Goal: Task Accomplishment & Management: Manage account settings

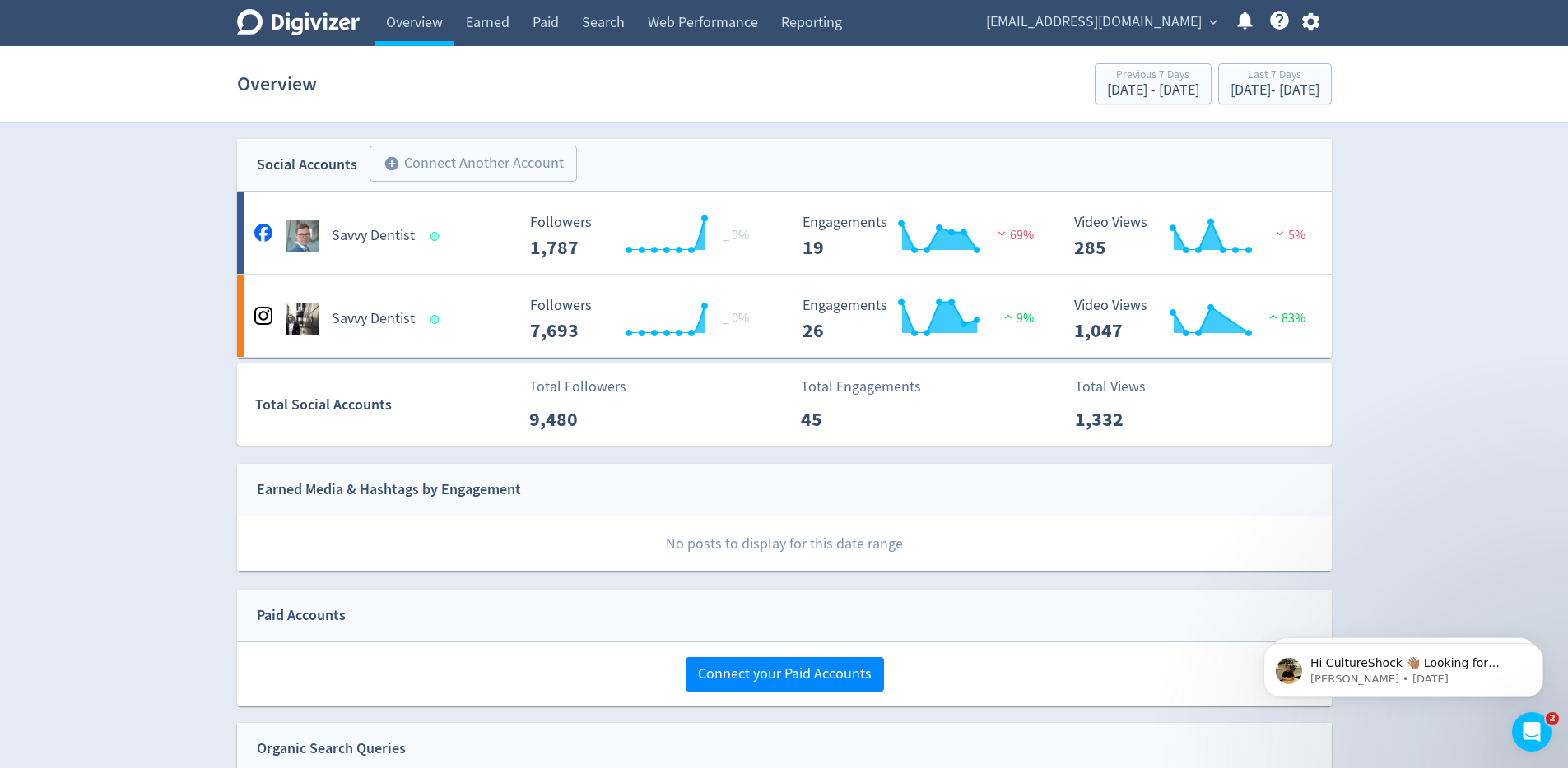
click at [1308, 25] on icon "button" at bounding box center [1311, 22] width 17 height 18
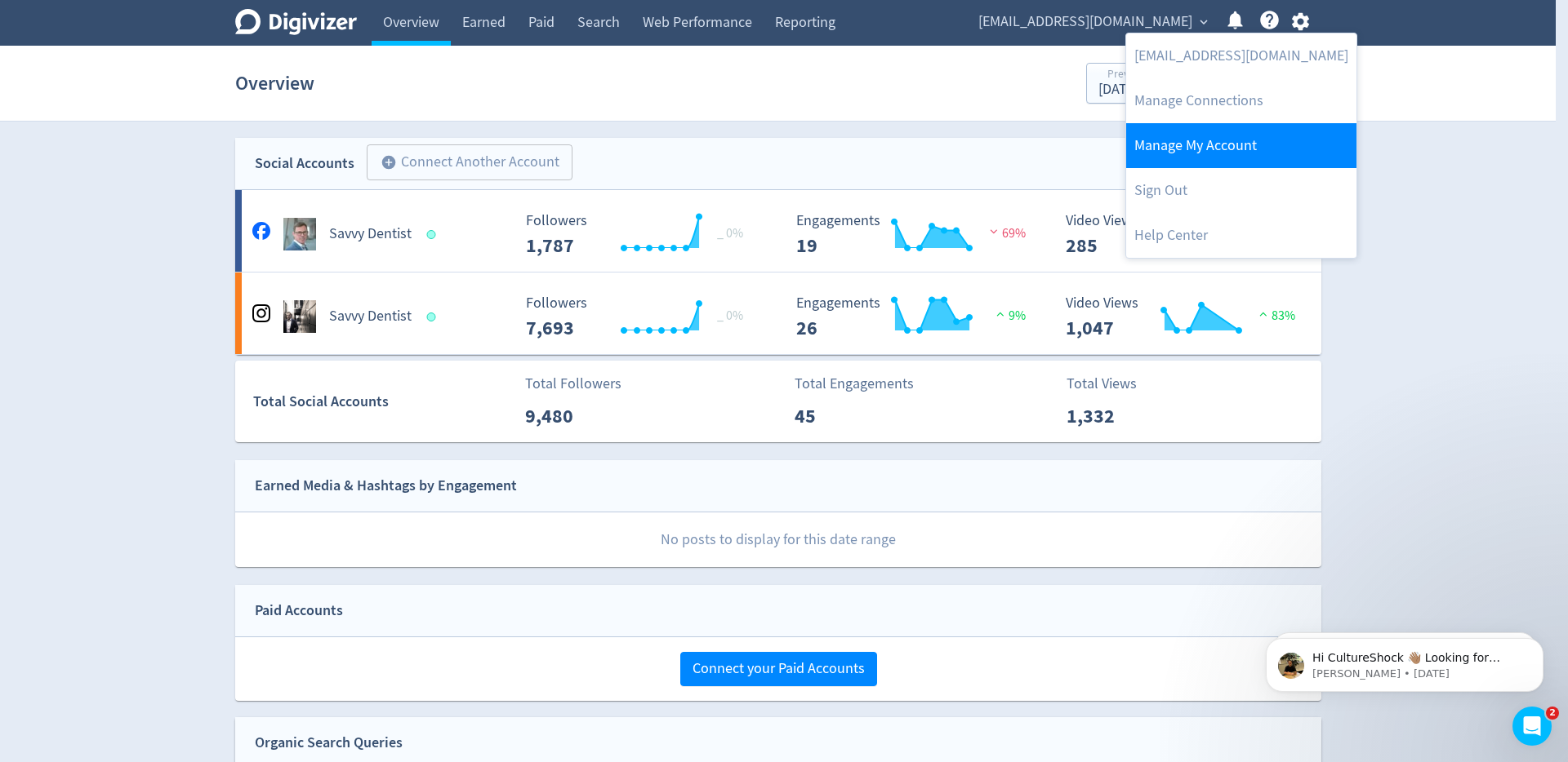
click at [1212, 146] on link "Manage My Account" at bounding box center [1241, 145] width 230 height 45
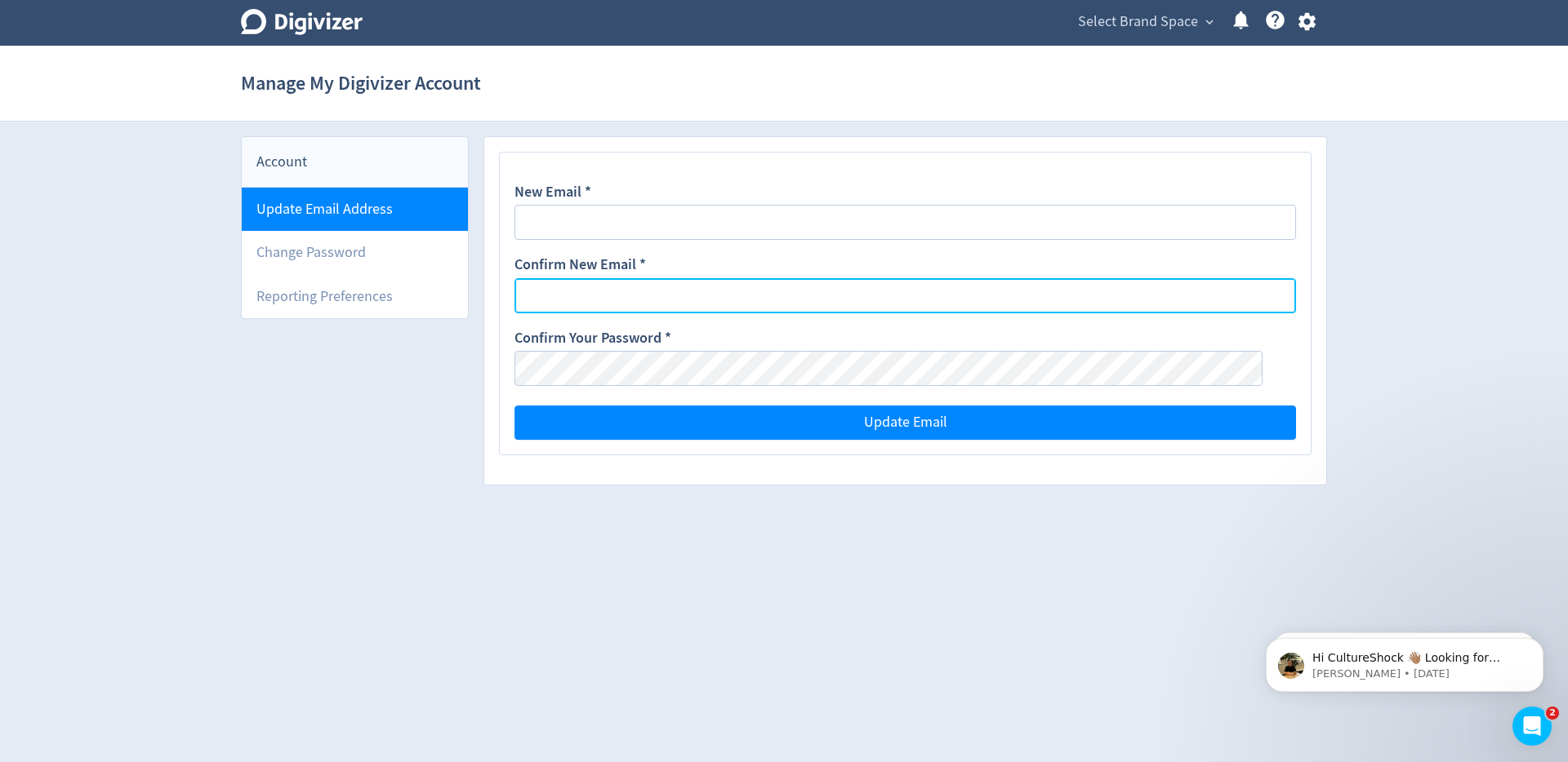
type input "[EMAIL_ADDRESS][DOMAIN_NAME]"
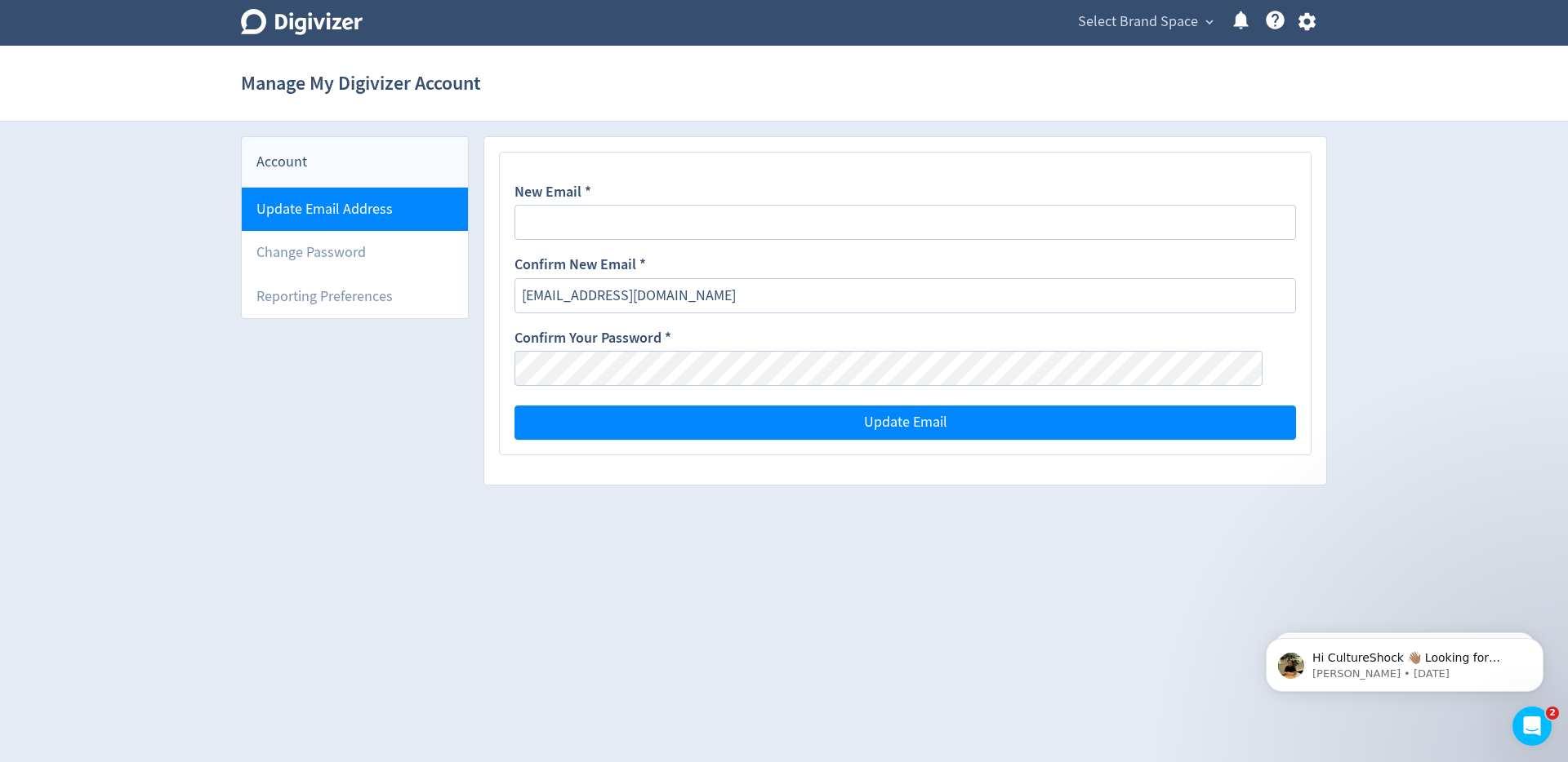
click at [420, 208] on li "Update Email Address" at bounding box center [354, 209] width 226 height 43
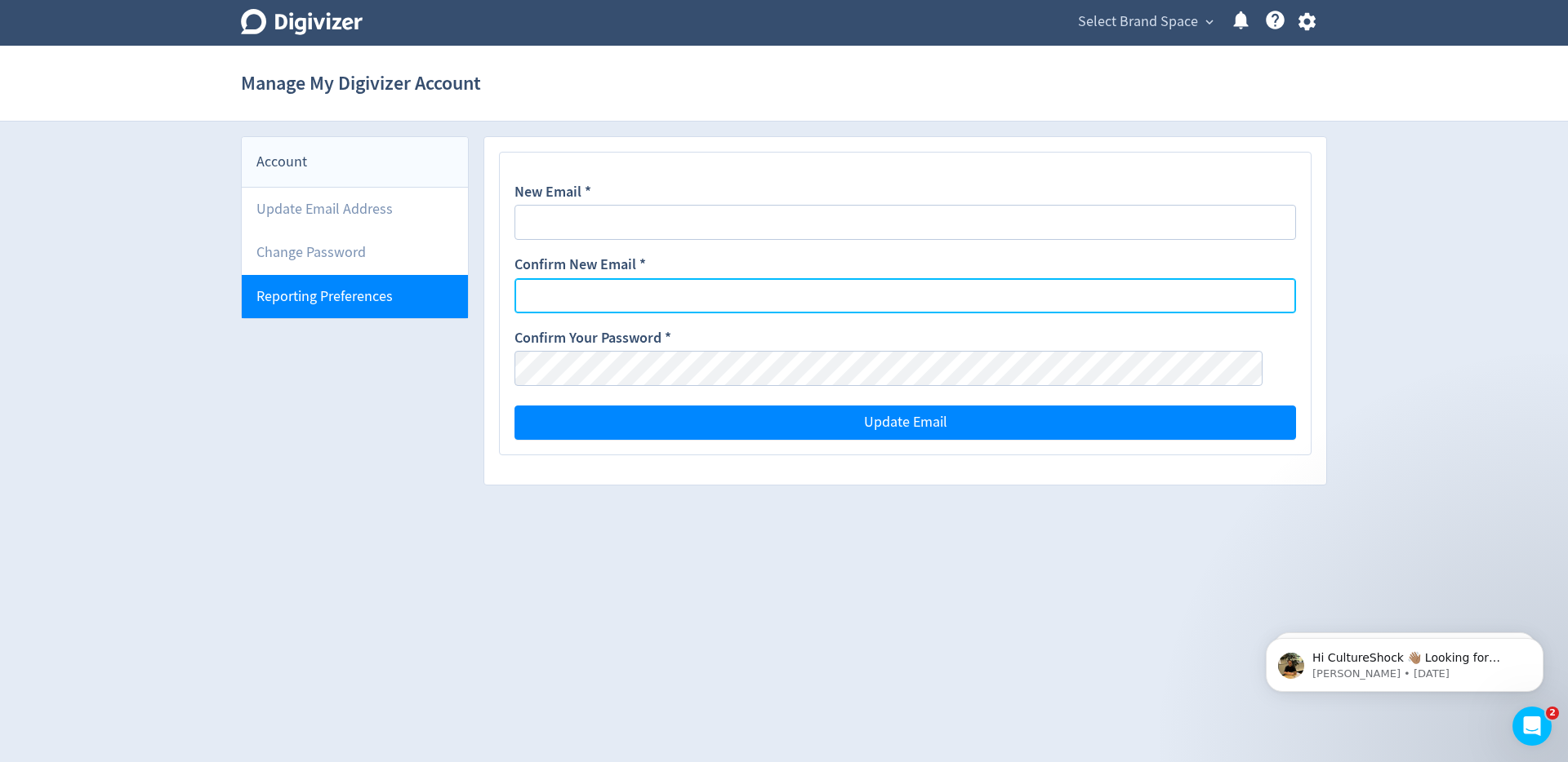
type input "[EMAIL_ADDRESS][DOMAIN_NAME]"
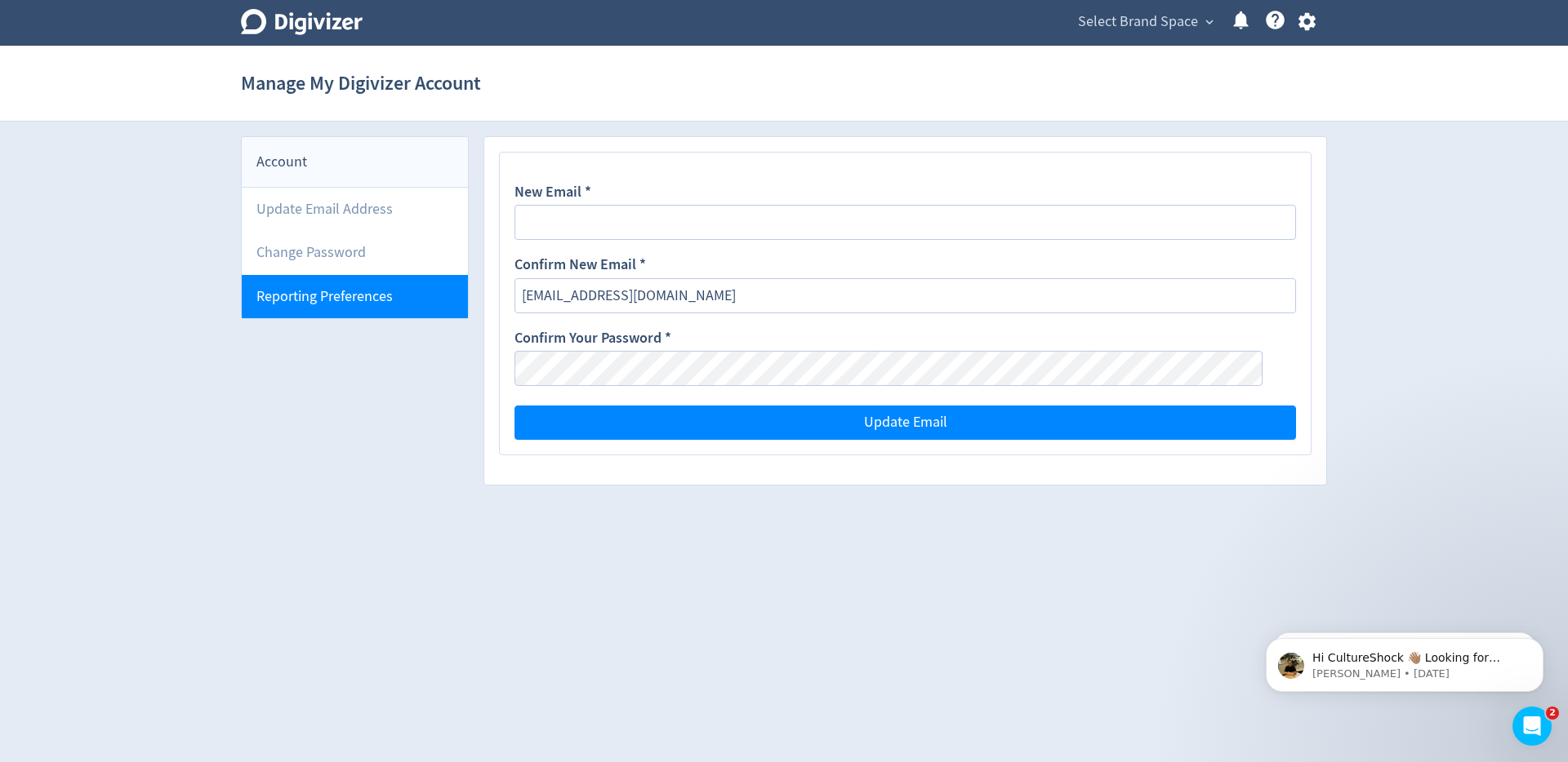
click at [359, 298] on li "Reporting Preferences" at bounding box center [354, 297] width 226 height 43
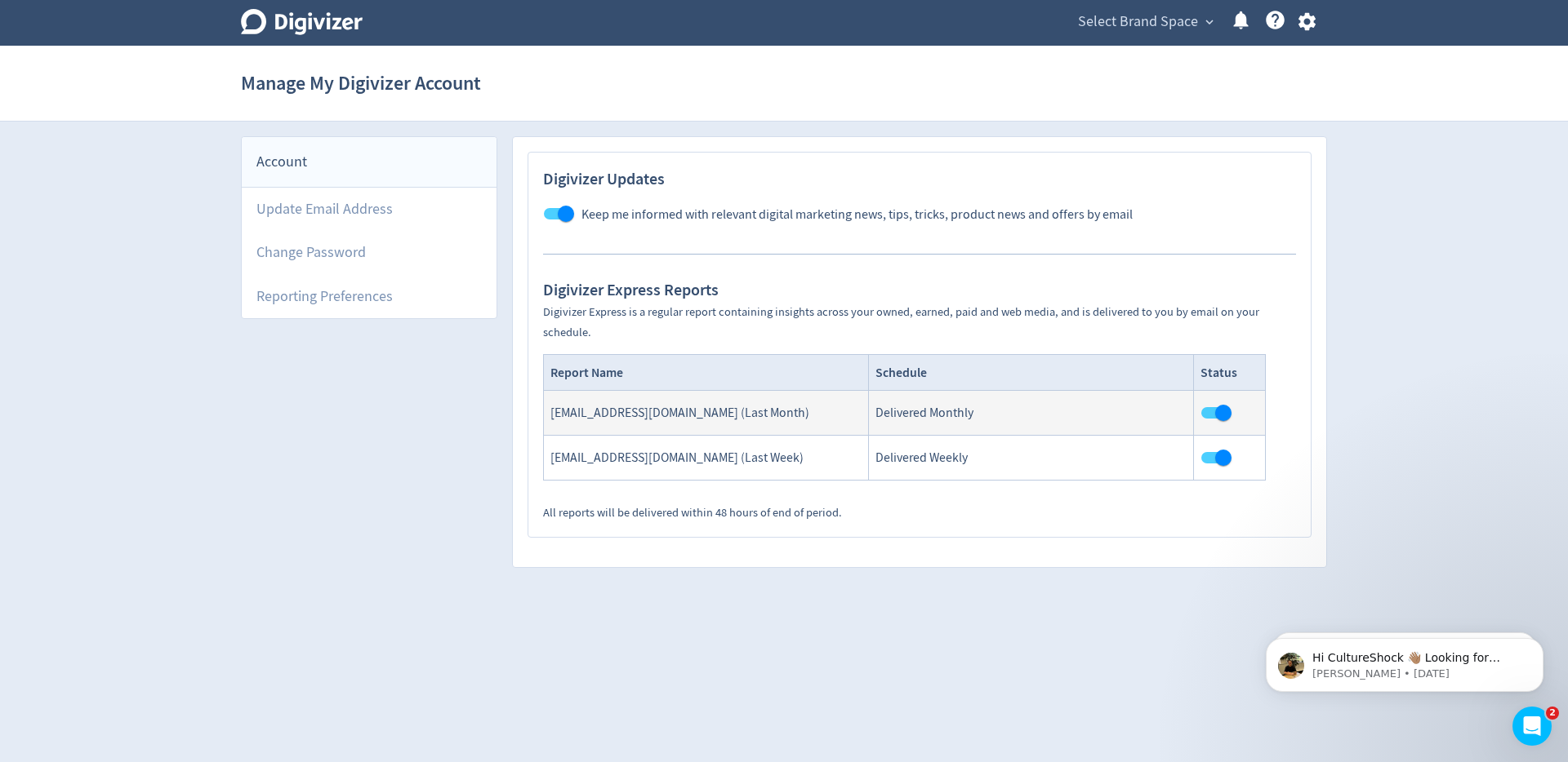
click at [1191, 22] on span "Select Brand Space" at bounding box center [1138, 22] width 120 height 26
drag, startPoint x: 720, startPoint y: 31, endPoint x: 622, endPoint y: 37, distance: 98.2
click at [706, 36] on div at bounding box center [784, 381] width 1568 height 762
click at [303, 101] on h1 "Manage My Digivizer Account" at bounding box center [360, 83] width 240 height 52
click at [275, 15] on icon "Digivizer Logo" at bounding box center [301, 22] width 122 height 26
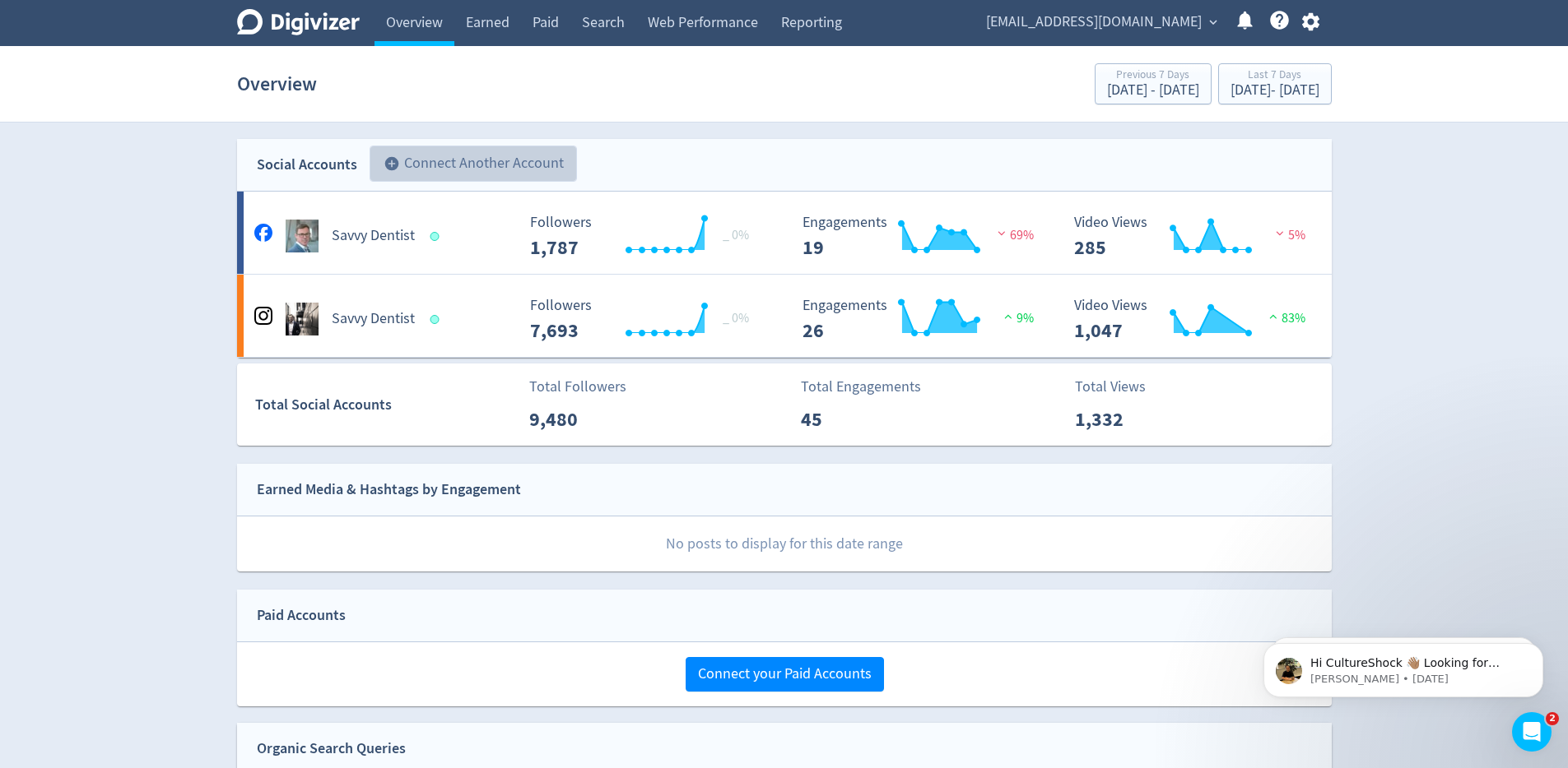
click at [428, 167] on button "add_circle Connect Another Account" at bounding box center [474, 164] width 208 height 37
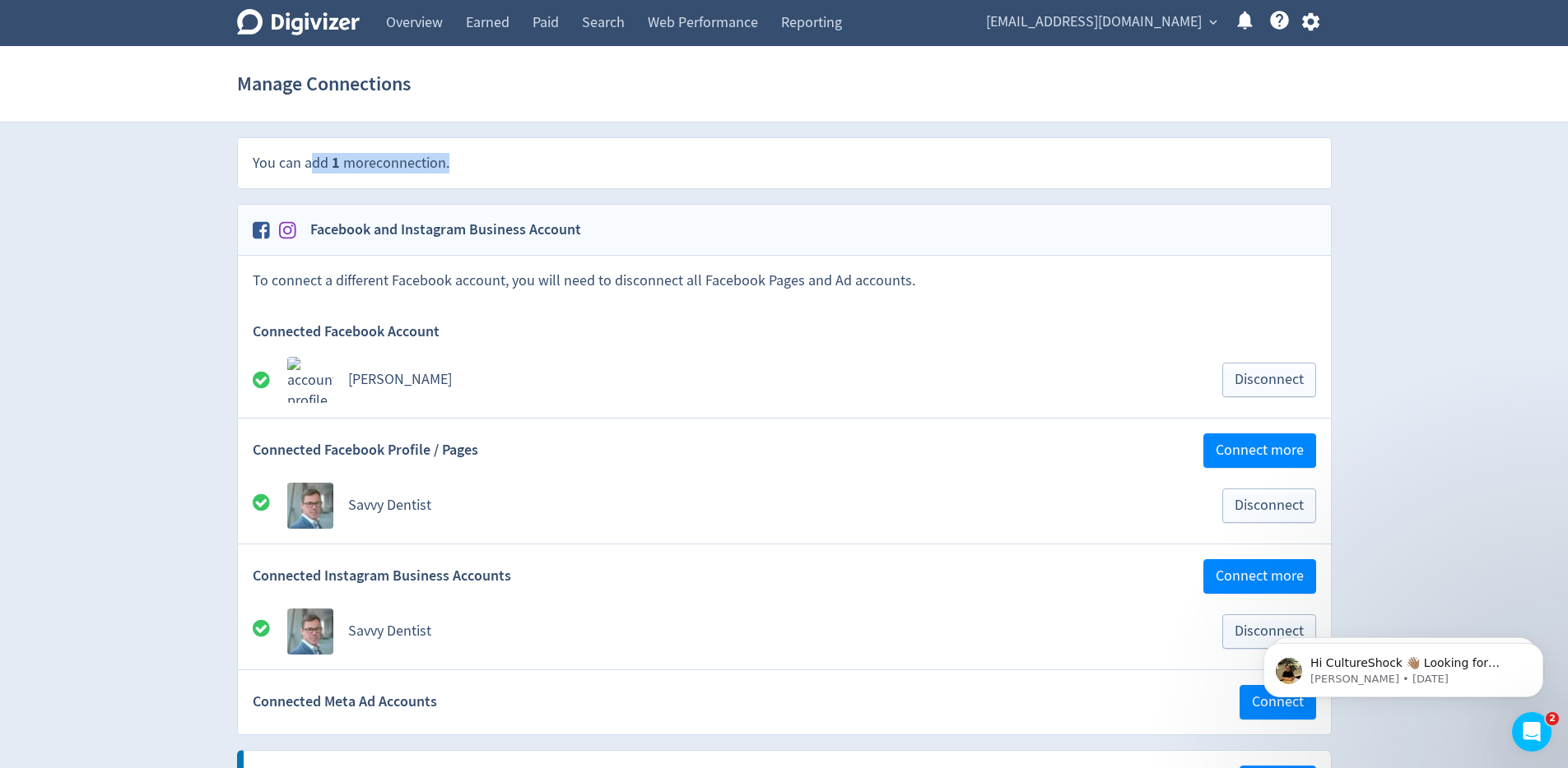
drag, startPoint x: 308, startPoint y: 167, endPoint x: 364, endPoint y: 174, distance: 56.4
click at [440, 180] on div "You can add 1 more connection ." at bounding box center [784, 164] width 1093 height 51
drag, startPoint x: 261, startPoint y: 161, endPoint x: 553, endPoint y: 183, distance: 292.8
click at [559, 180] on div "You can add 1 more connection ." at bounding box center [784, 164] width 1093 height 51
click at [1212, 22] on span "expand_more" at bounding box center [1213, 22] width 15 height 15
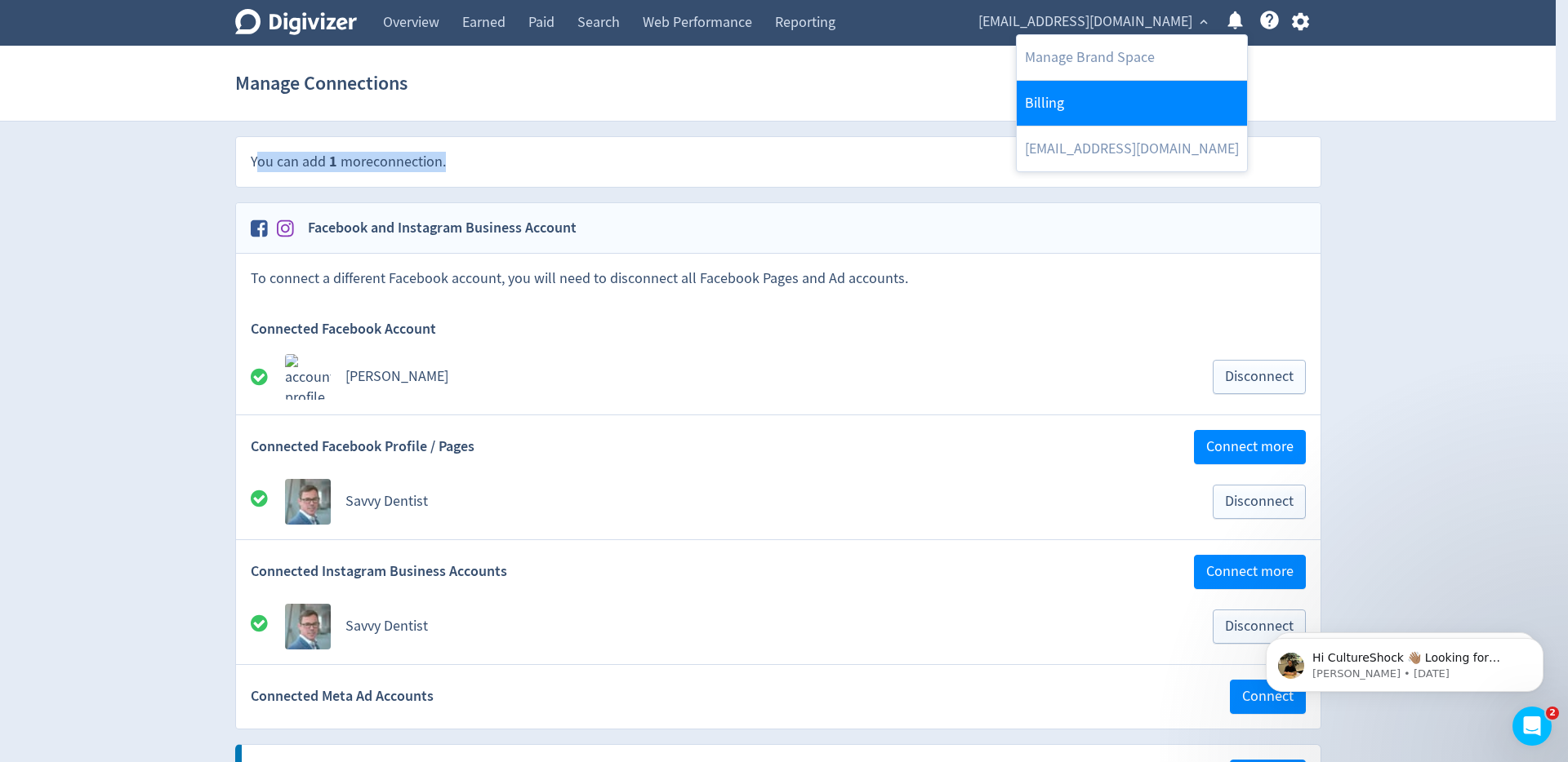
click at [1084, 94] on link "Billing" at bounding box center [1132, 103] width 230 height 45
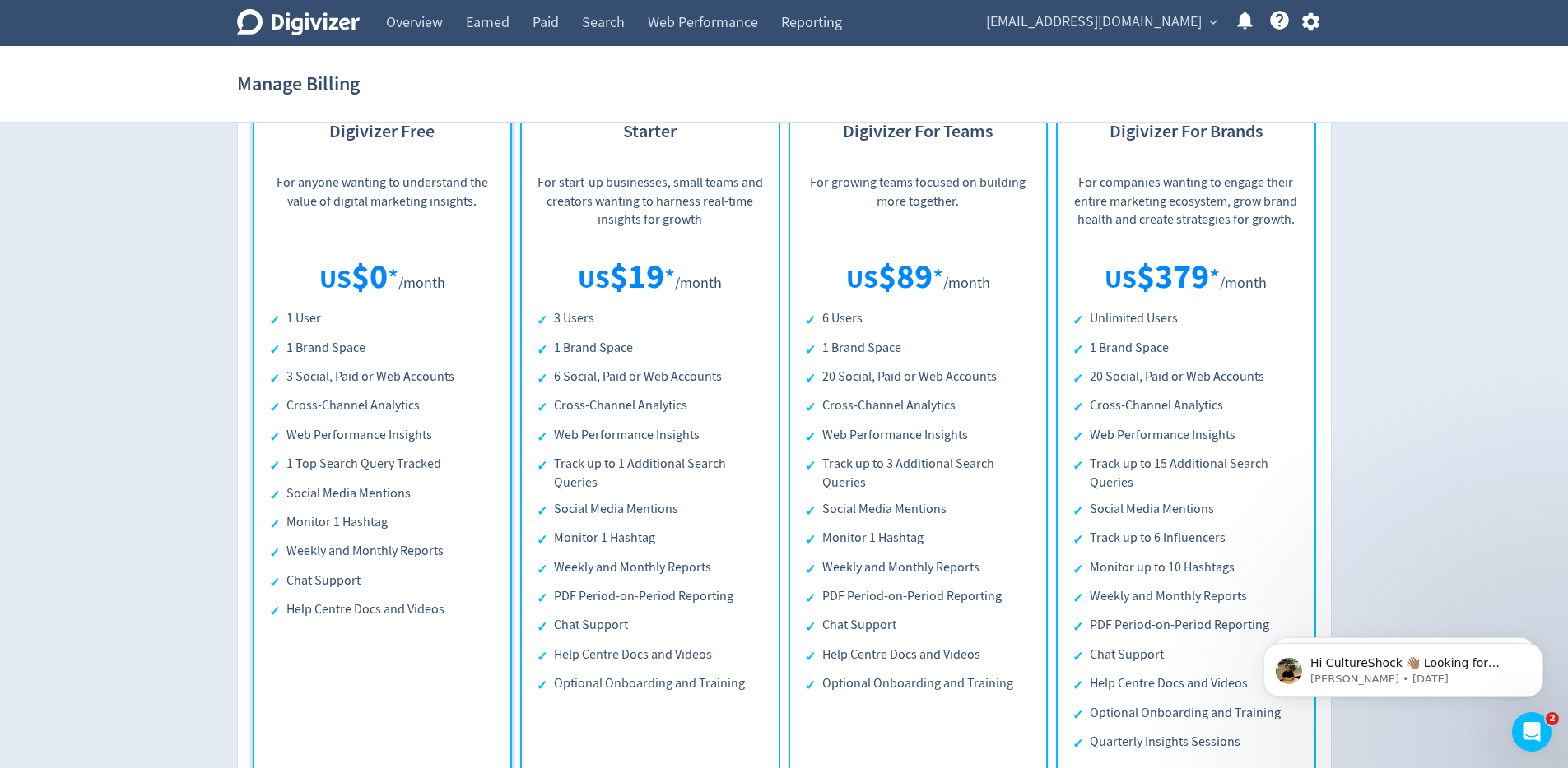
scroll to position [214, 0]
drag, startPoint x: 296, startPoint y: 371, endPoint x: 370, endPoint y: 393, distance: 77.2
click at [466, 377] on li "3 Social, Paid or Web Accounts" at bounding box center [383, 377] width 227 height 21
drag, startPoint x: 270, startPoint y: 401, endPoint x: 410, endPoint y: 412, distance: 140.4
click at [414, 409] on li "Cross-Channel Analytics" at bounding box center [383, 405] width 227 height 21
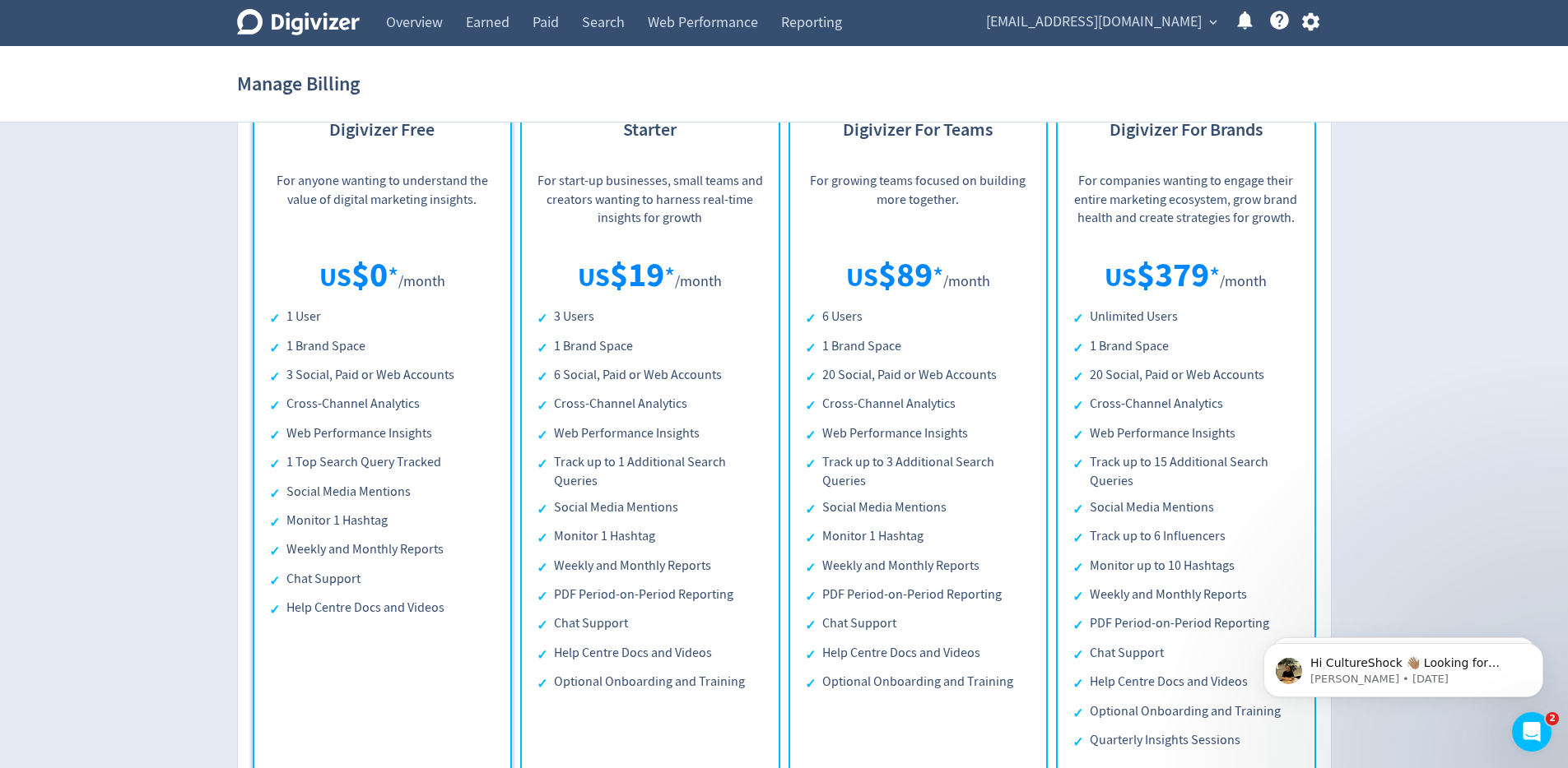
drag, startPoint x: 558, startPoint y: 433, endPoint x: 586, endPoint y: 621, distance: 190.1
click at [594, 638] on ul "3 Users 1 Brand Space 6 Social, Paid or Web Accounts Cross-Channel Analytics We…" at bounding box center [650, 500] width 227 height 386
drag, startPoint x: 562, startPoint y: 495, endPoint x: 613, endPoint y: 615, distance: 130.4
click at [613, 615] on ul "3 Users 1 Brand Space 6 Social, Paid or Web Accounts Cross-Channel Analytics We…" at bounding box center [650, 500] width 227 height 386
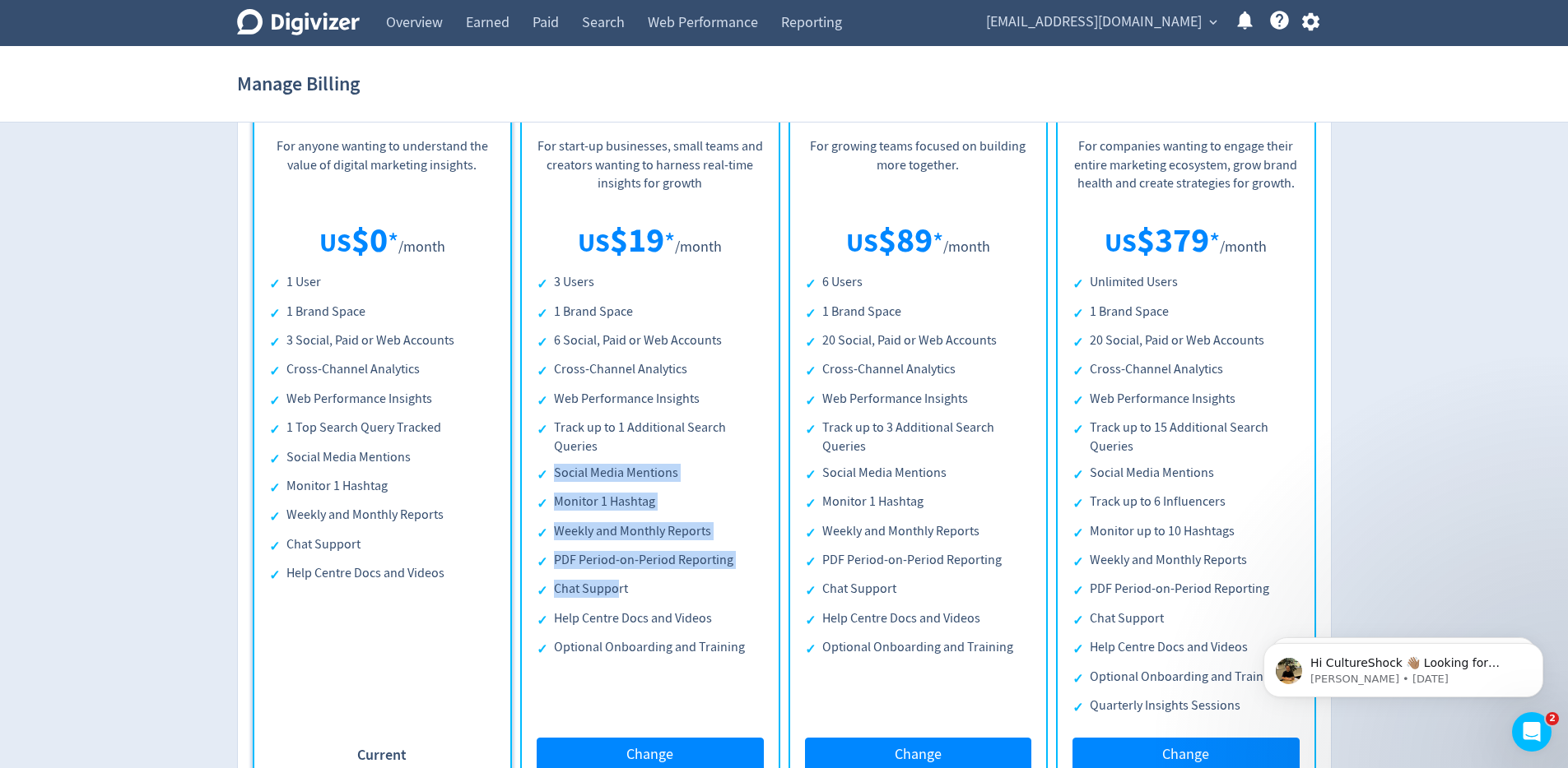
scroll to position [252, 0]
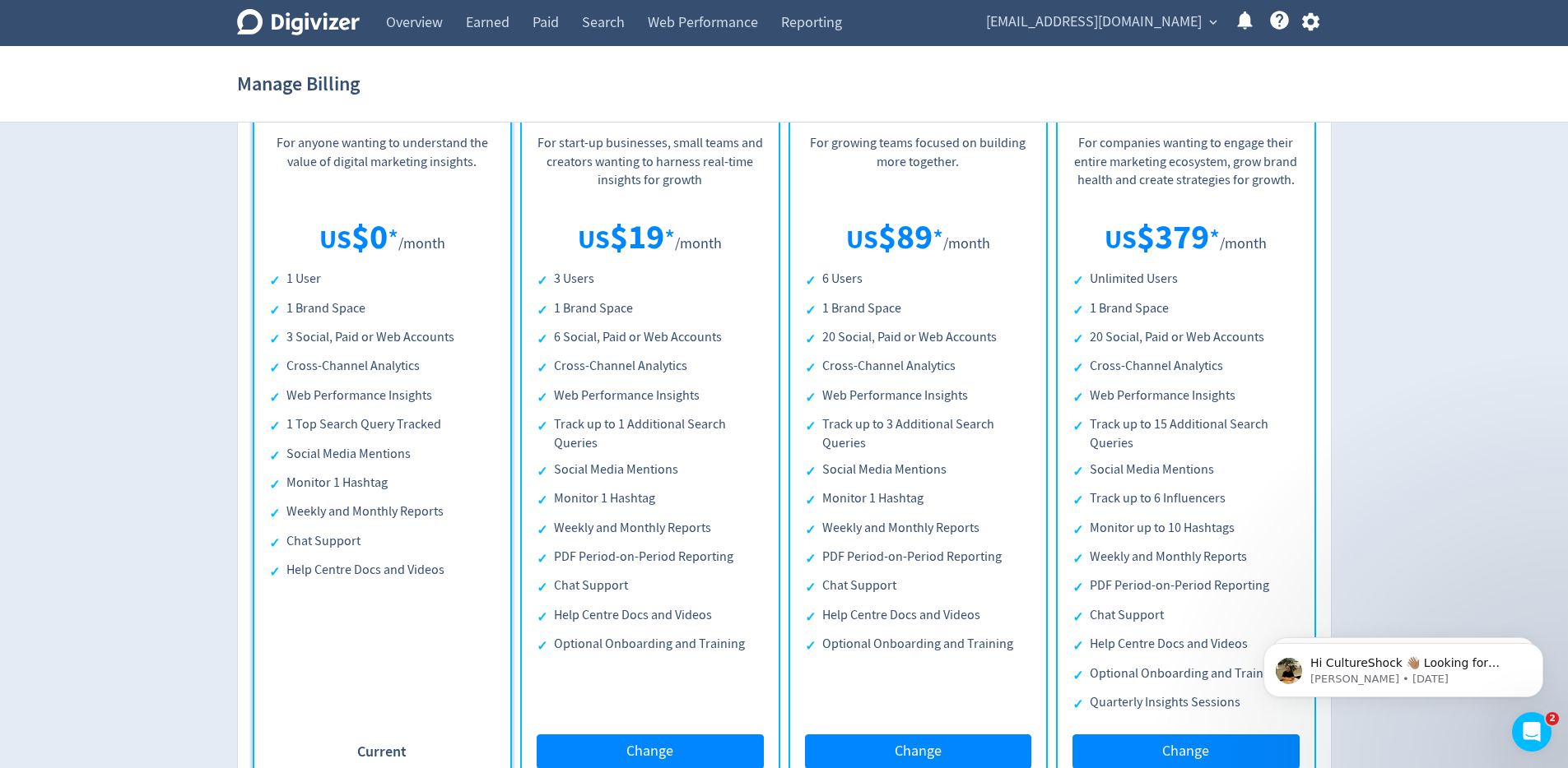
click at [581, 614] on li "Help Centre Docs and Videos" at bounding box center [650, 617] width 227 height 21
drag, startPoint x: 562, startPoint y: 581, endPoint x: 670, endPoint y: 594, distance: 108.8
click at [672, 592] on li "Chat Support" at bounding box center [650, 588] width 227 height 21
drag, startPoint x: 594, startPoint y: 648, endPoint x: 754, endPoint y: 656, distance: 160.2
click at [757, 654] on li "Optional Onboarding and Training" at bounding box center [650, 646] width 227 height 21
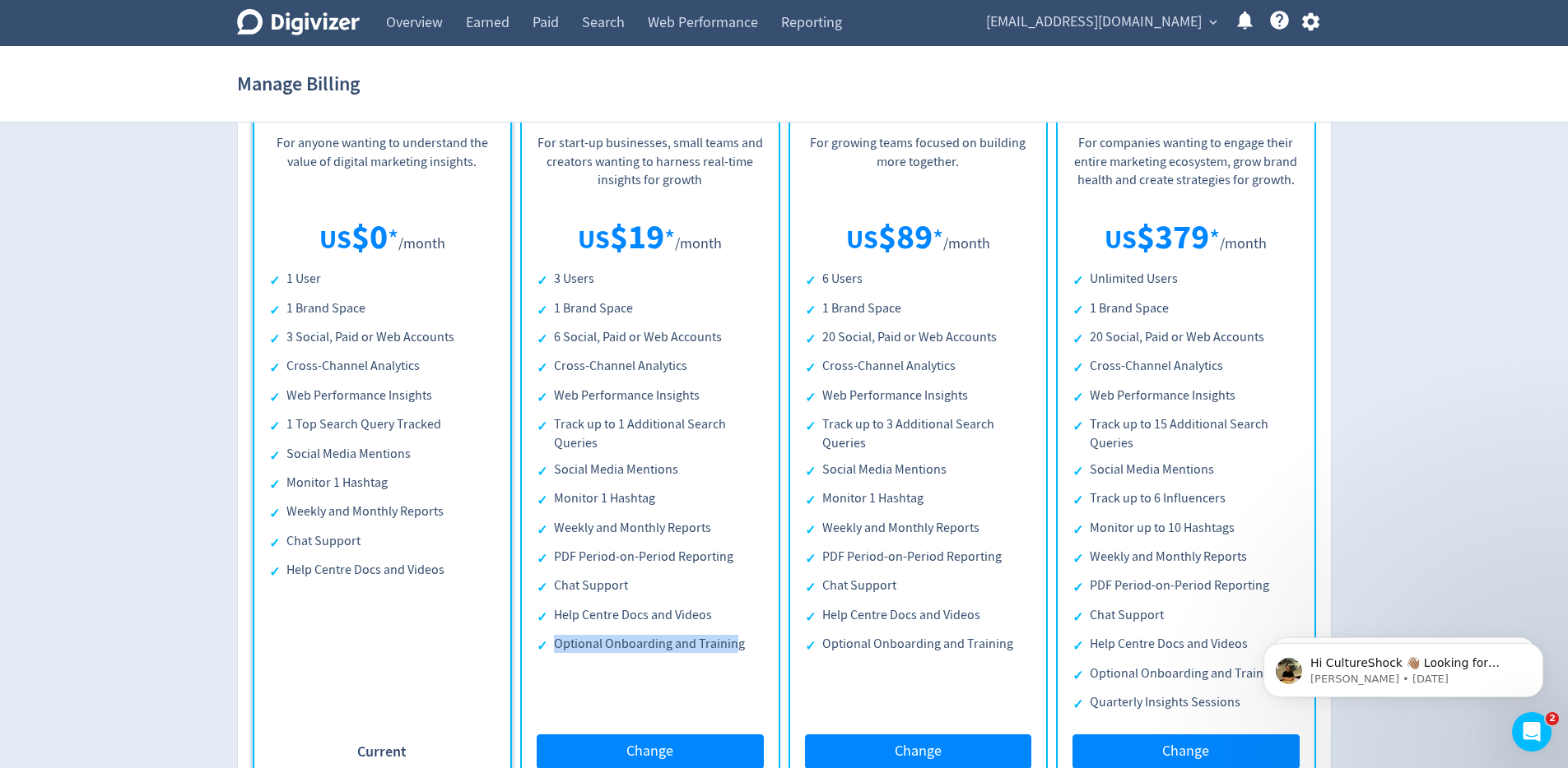
drag, startPoint x: 734, startPoint y: 650, endPoint x: 556, endPoint y: 650, distance: 178.0
click at [556, 650] on li "Optional Onboarding and Training" at bounding box center [650, 646] width 227 height 21
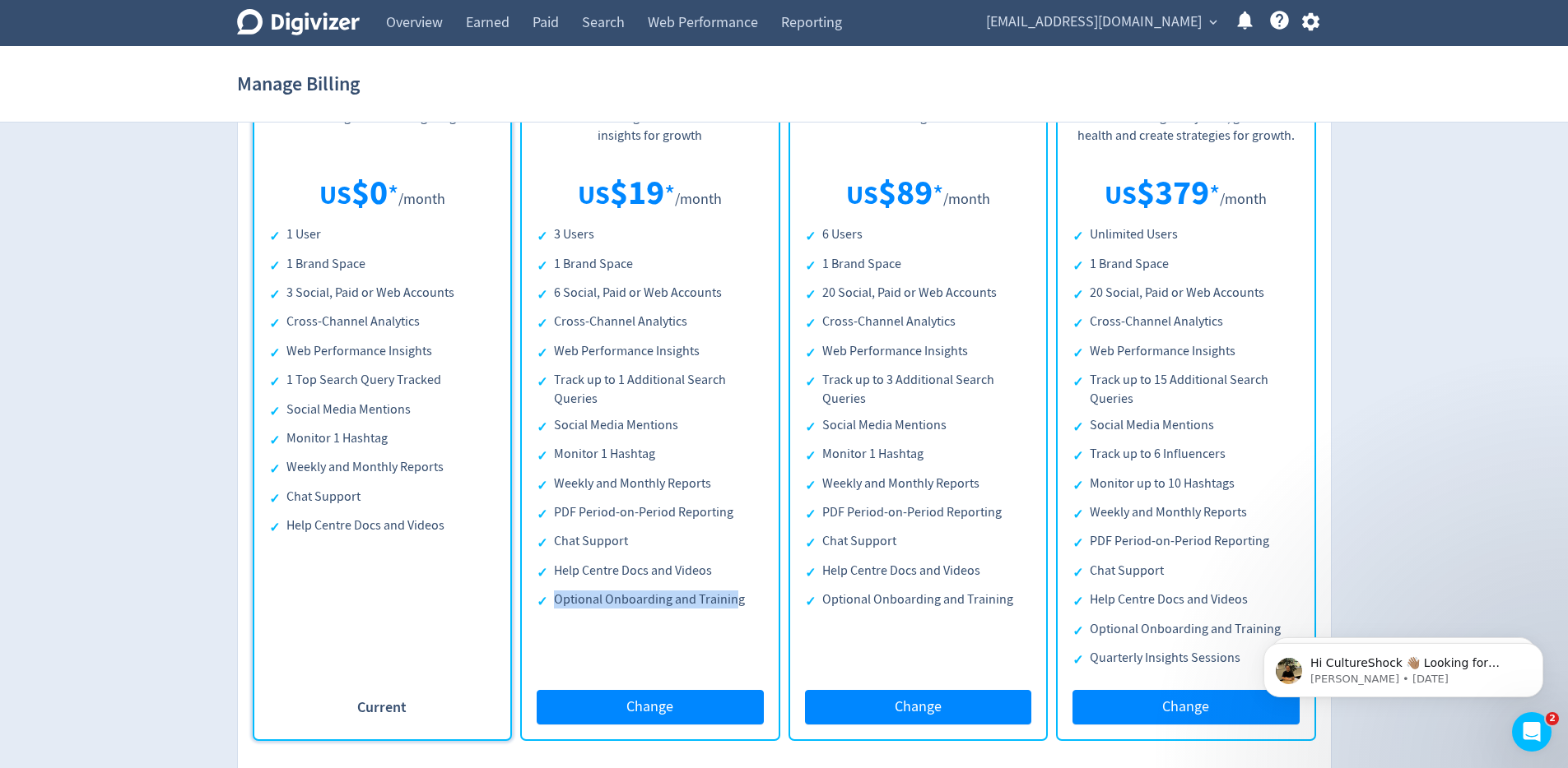
scroll to position [303, 0]
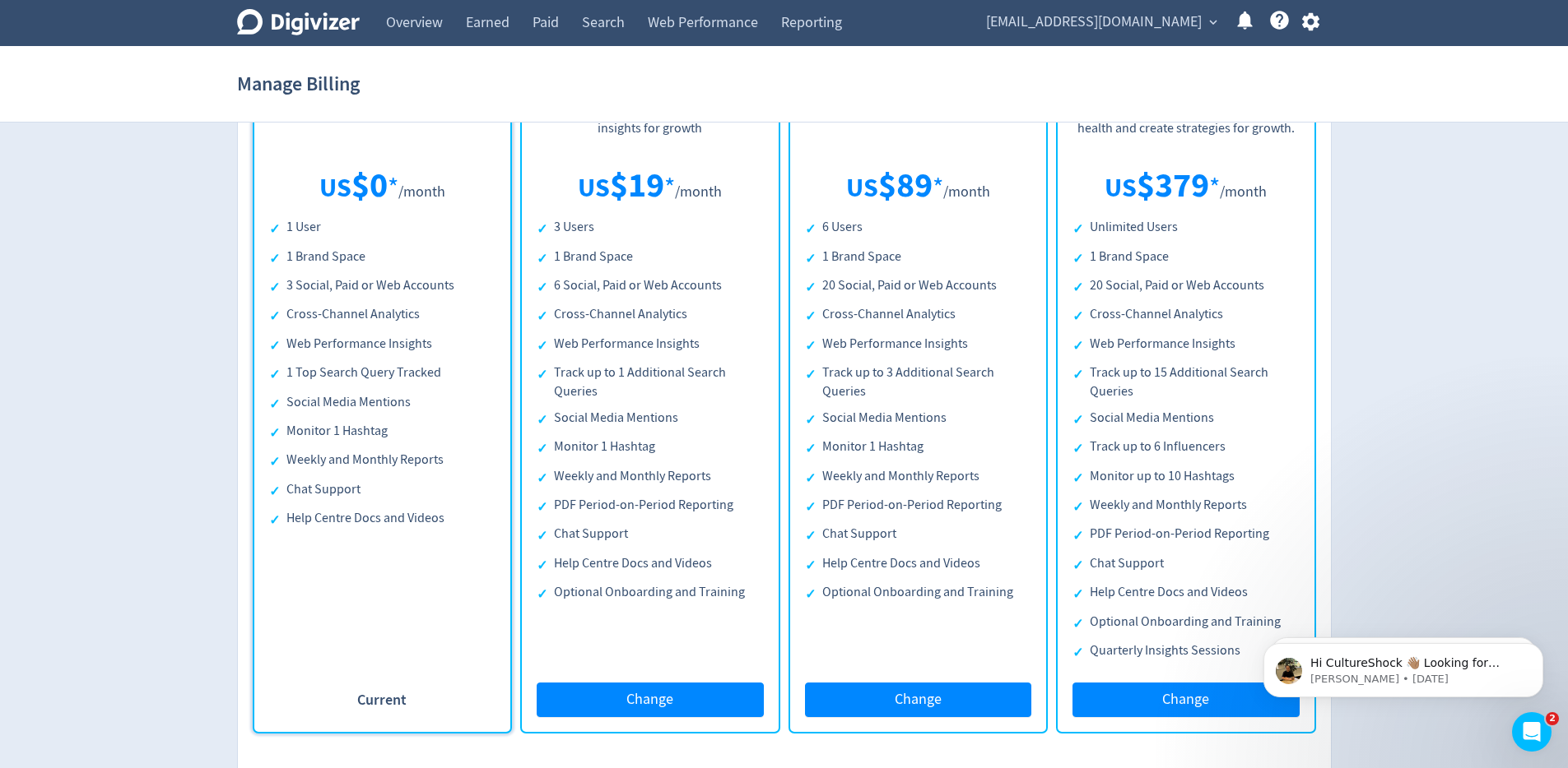
drag, startPoint x: 556, startPoint y: 374, endPoint x: 615, endPoint y: 482, distance: 123.1
click at [616, 486] on ul "3 Users 1 Brand Space 6 Social, Paid or Web Accounts Cross-Channel Analytics We…" at bounding box center [650, 411] width 227 height 386
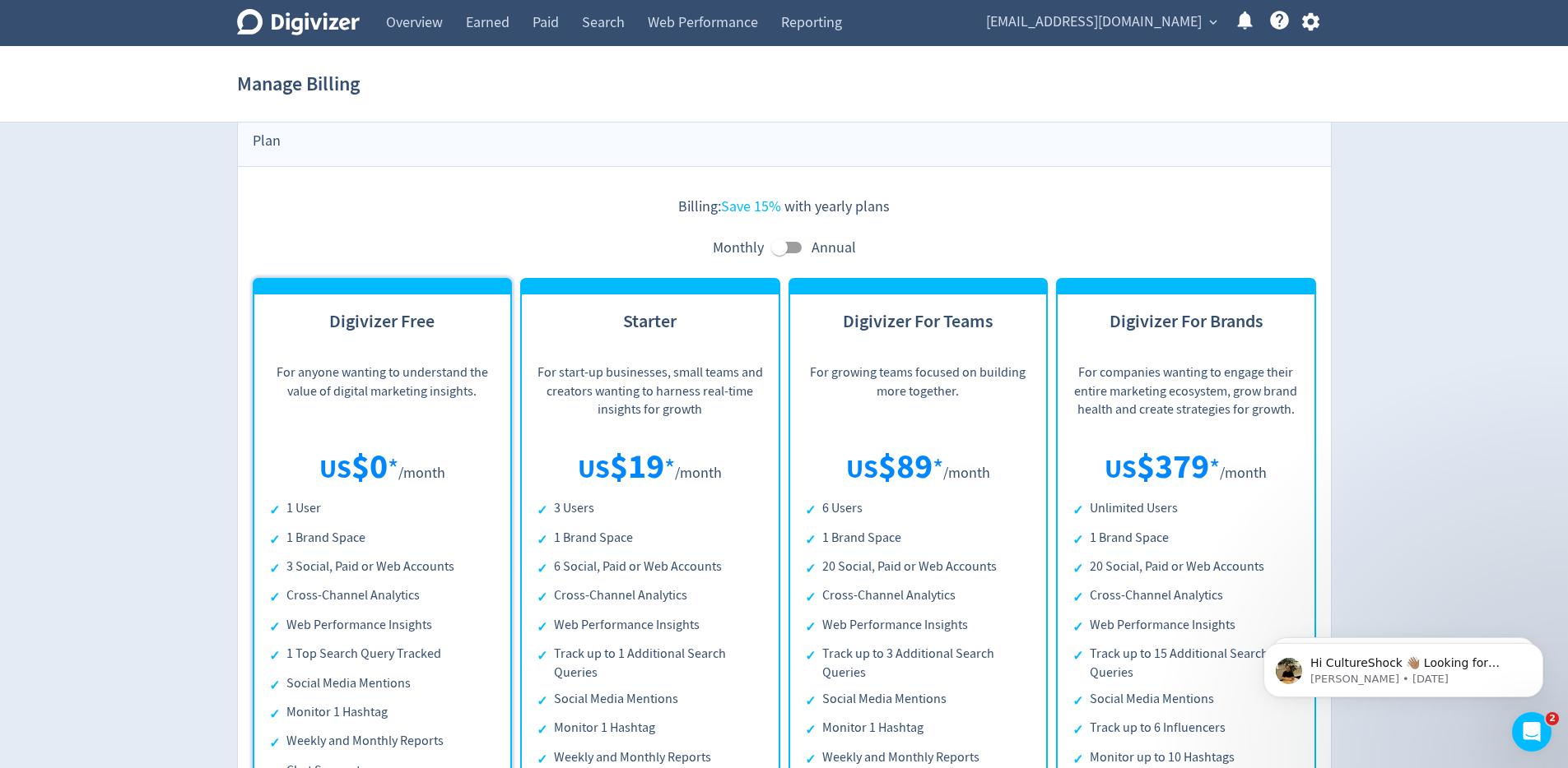
scroll to position [0, 0]
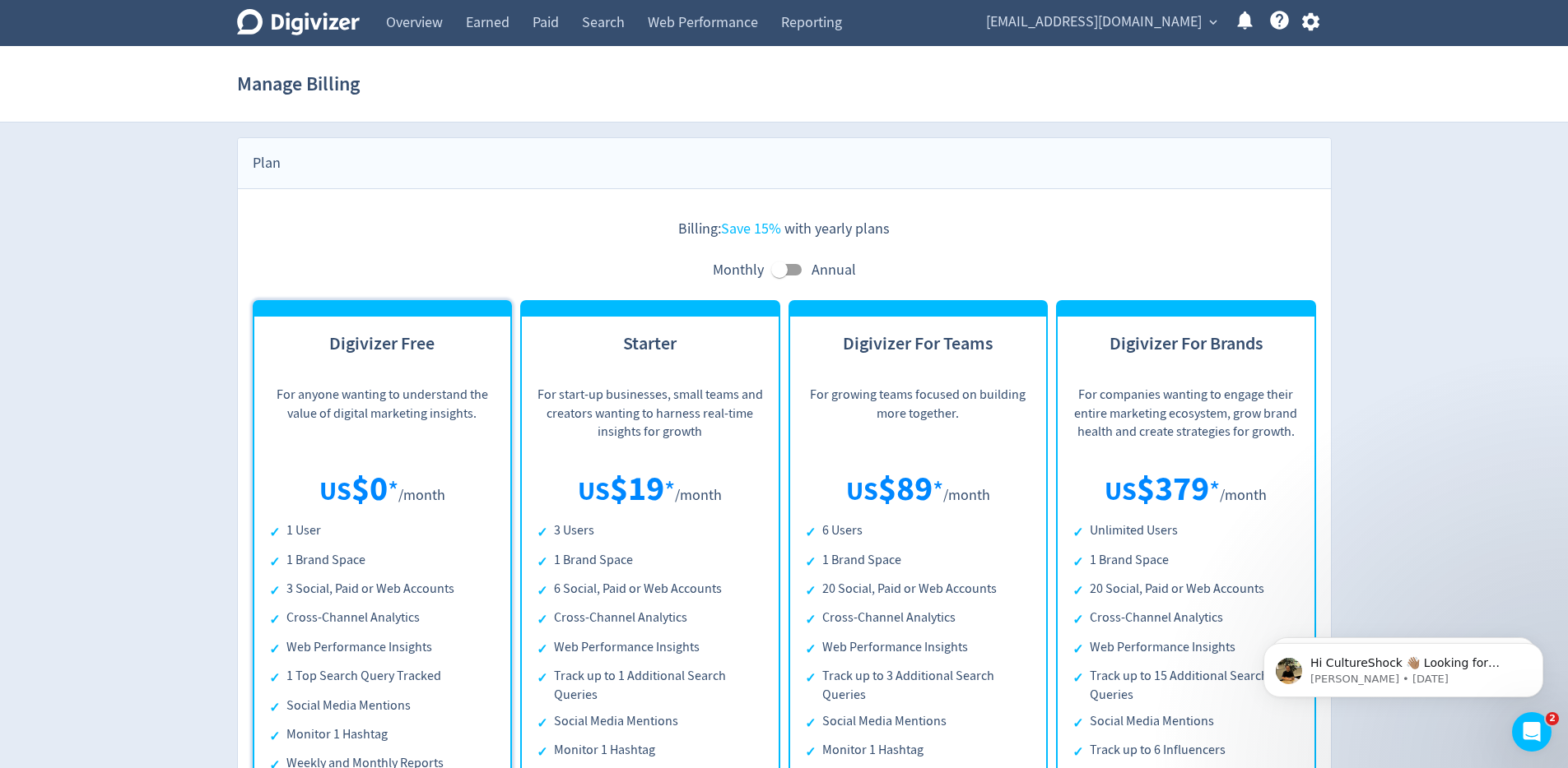
click at [345, 22] on icon at bounding box center [298, 22] width 123 height 26
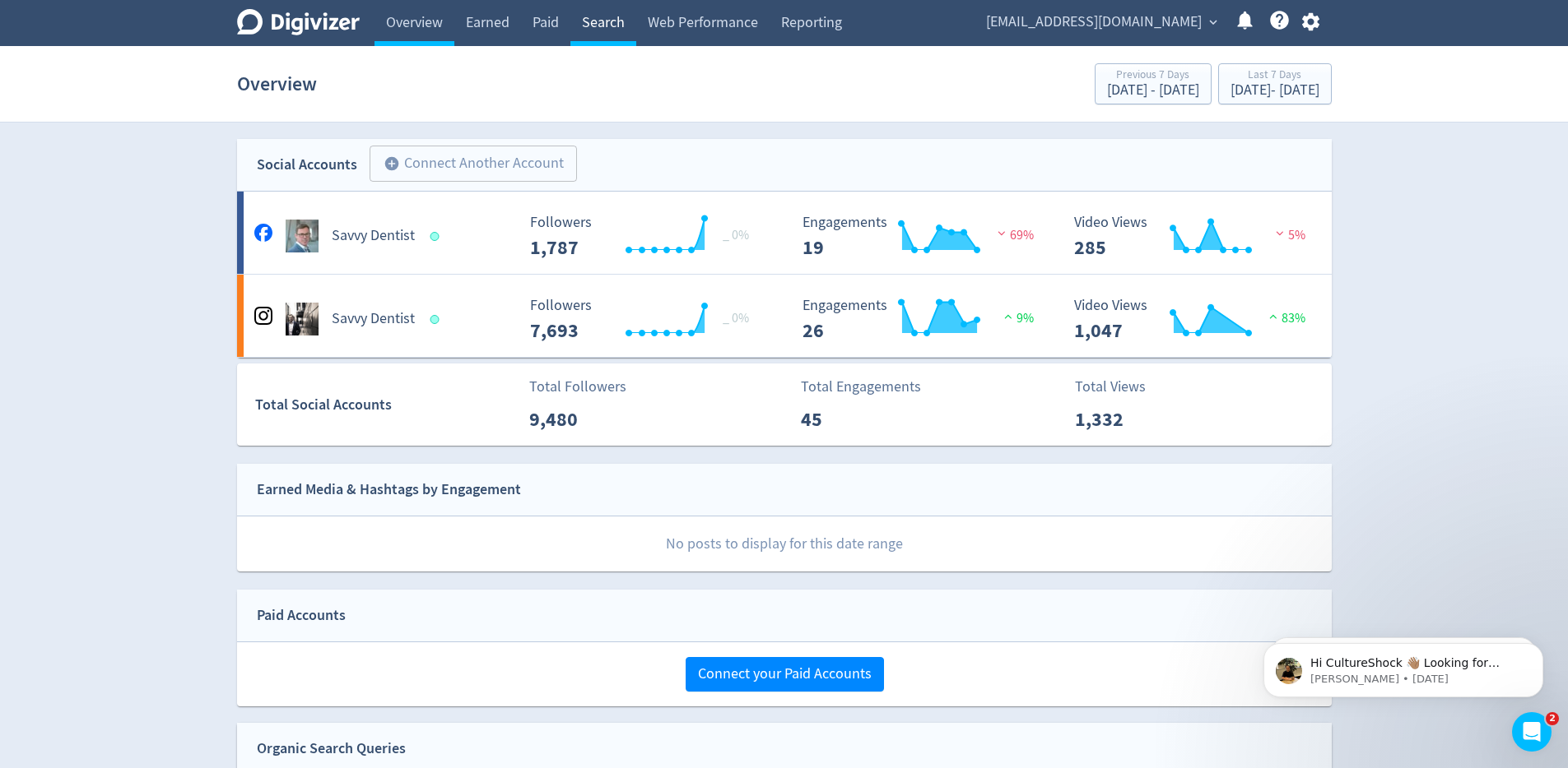
click at [580, 27] on link "Search" at bounding box center [603, 23] width 65 height 46
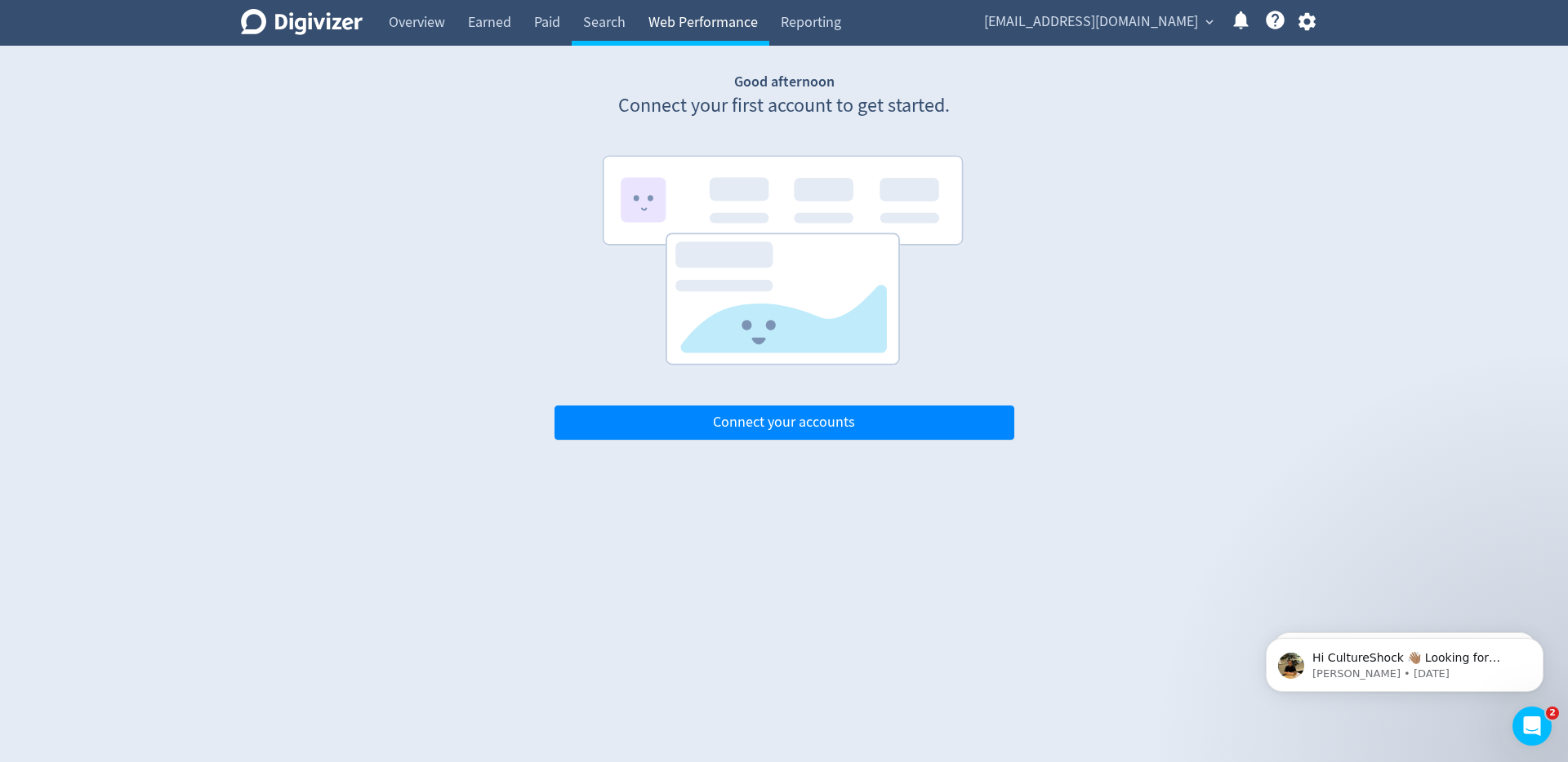
click at [713, 29] on link "Web Performance" at bounding box center [703, 22] width 132 height 46
click at [807, 31] on link "Reporting" at bounding box center [811, 22] width 83 height 46
